Goal: Download file/media

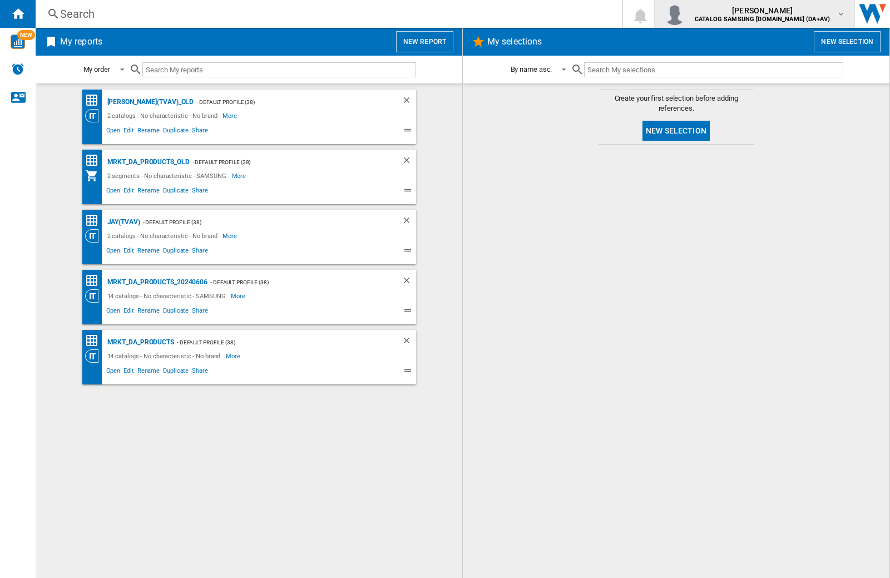
click at [686, 14] on img "button" at bounding box center [675, 14] width 22 height 22
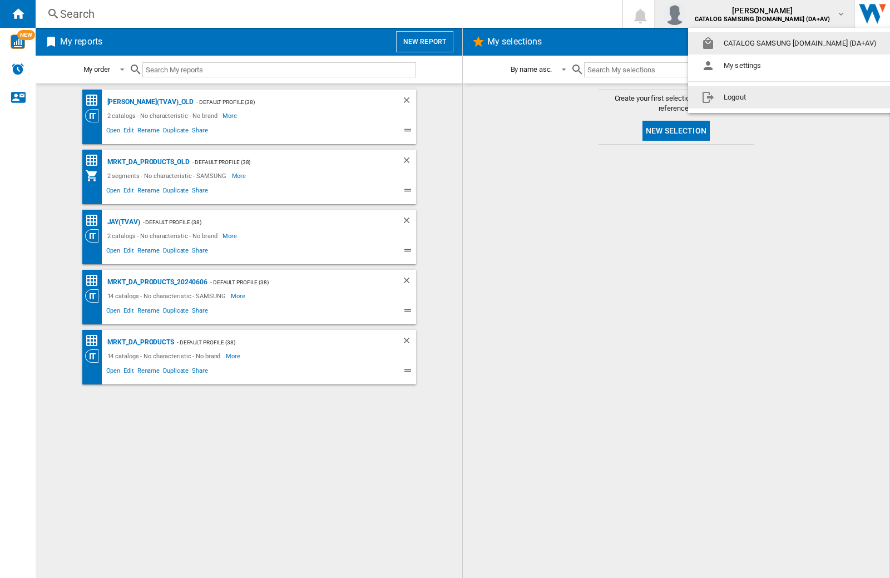
click at [774, 97] on button "Logout" at bounding box center [791, 97] width 206 height 22
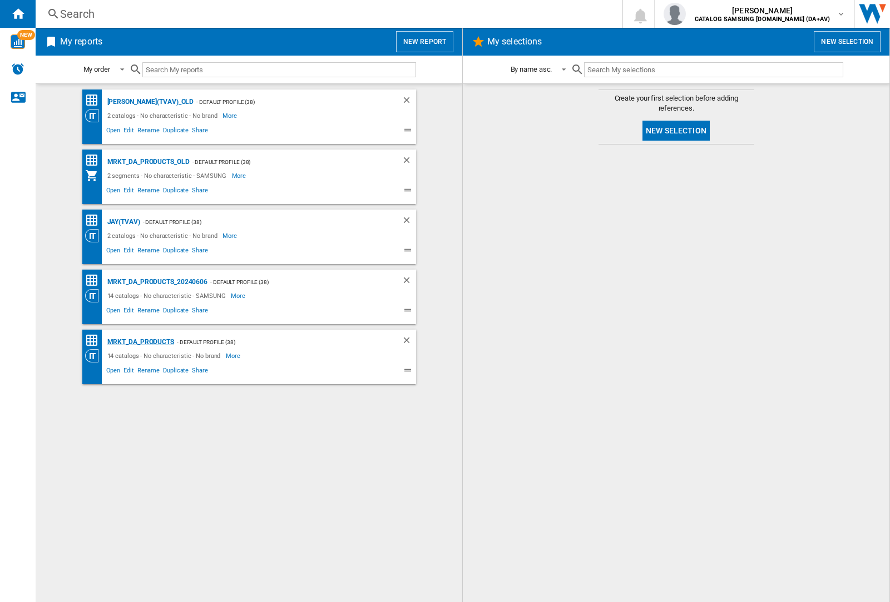
click at [140, 342] on div "MRKT_DA_PRODUCTS" at bounding box center [140, 342] width 70 height 14
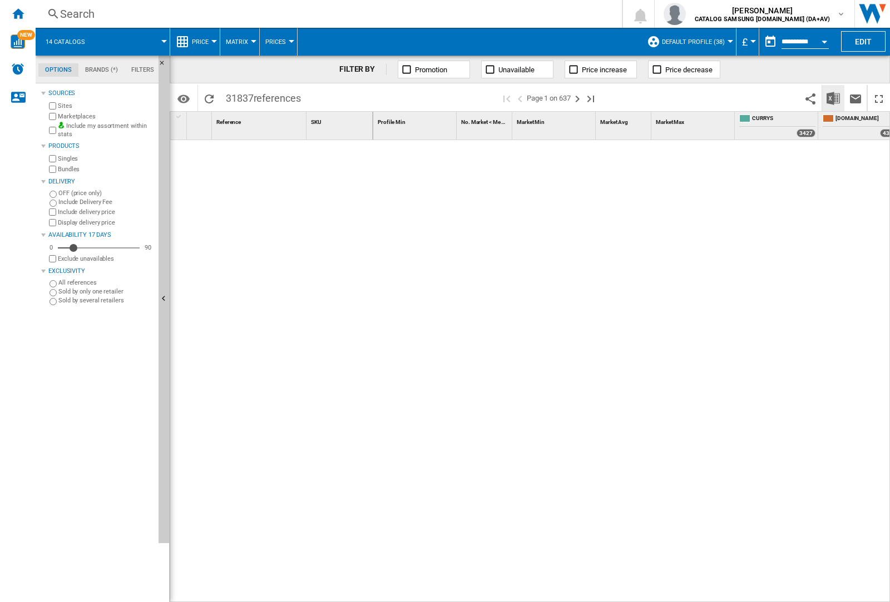
click at [833, 97] on img "Download in Excel" at bounding box center [833, 98] width 13 height 13
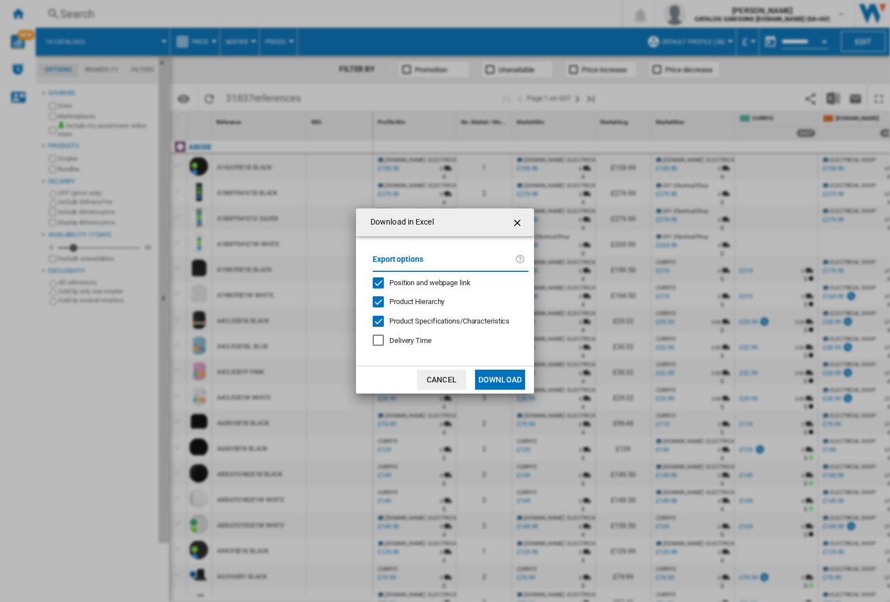
click at [423, 283] on span "Position and webpage link" at bounding box center [429, 283] width 81 height 8
click at [500, 380] on button "Download" at bounding box center [500, 380] width 50 height 20
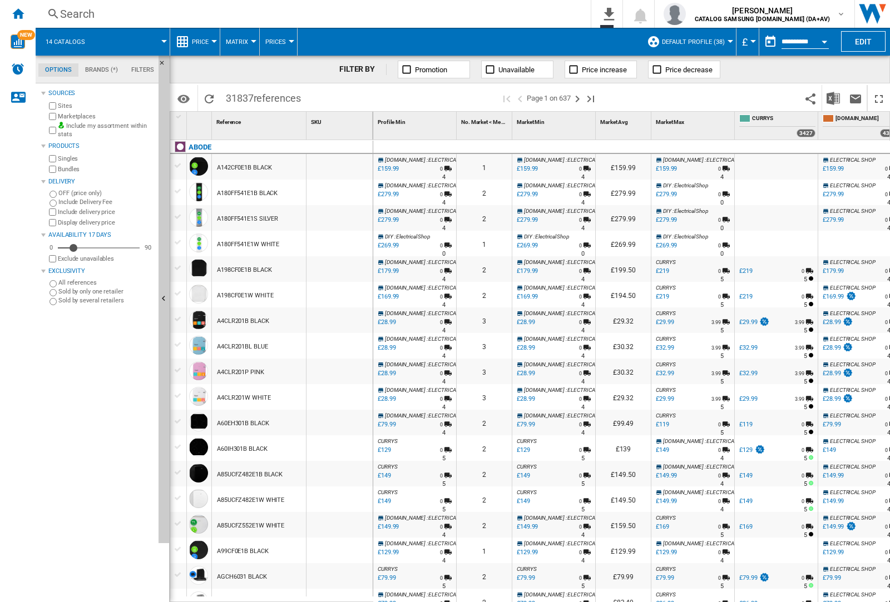
click at [347, 190] on div at bounding box center [339, 193] width 66 height 26
